Goal: Obtain resource: Download file/media

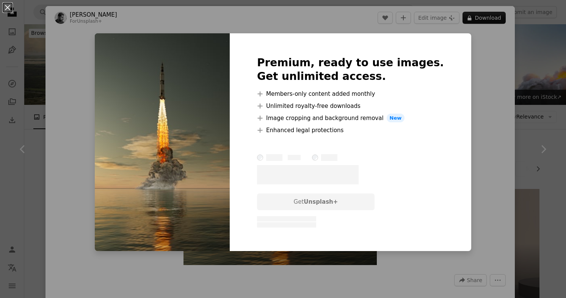
scroll to position [4552, 0]
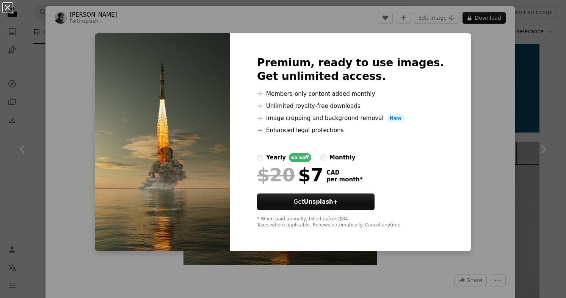
click at [8, 8] on button "An X shape" at bounding box center [7, 7] width 9 height 9
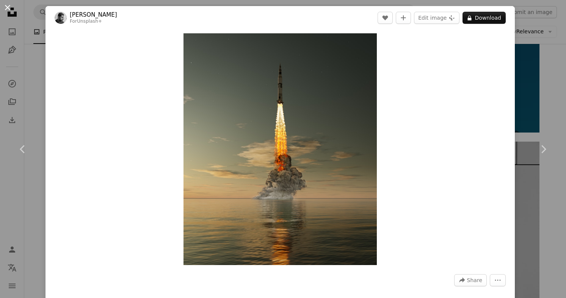
click at [9, 5] on button "An X shape" at bounding box center [7, 7] width 9 height 9
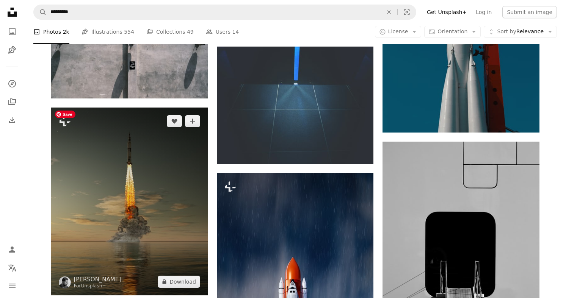
click at [102, 163] on img at bounding box center [129, 202] width 157 height 188
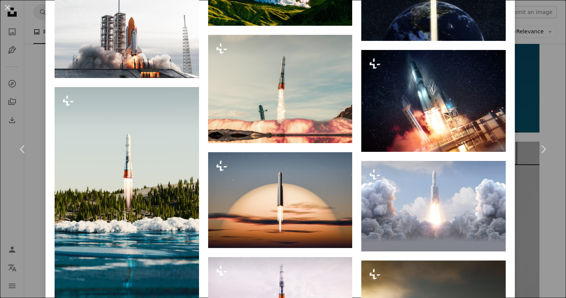
scroll to position [877, 0]
